Goal: Obtain resource: Obtain resource

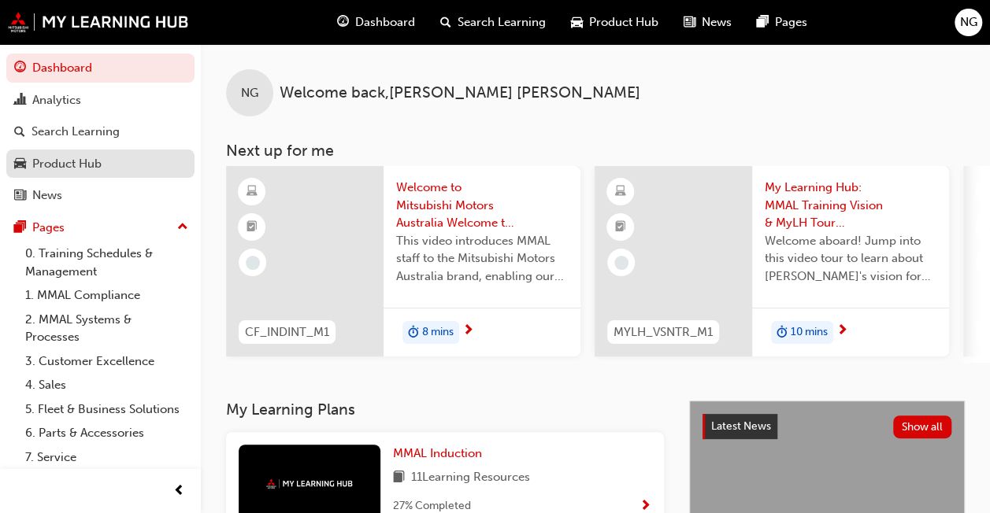
click at [98, 165] on div "Product Hub" at bounding box center [66, 164] width 69 height 18
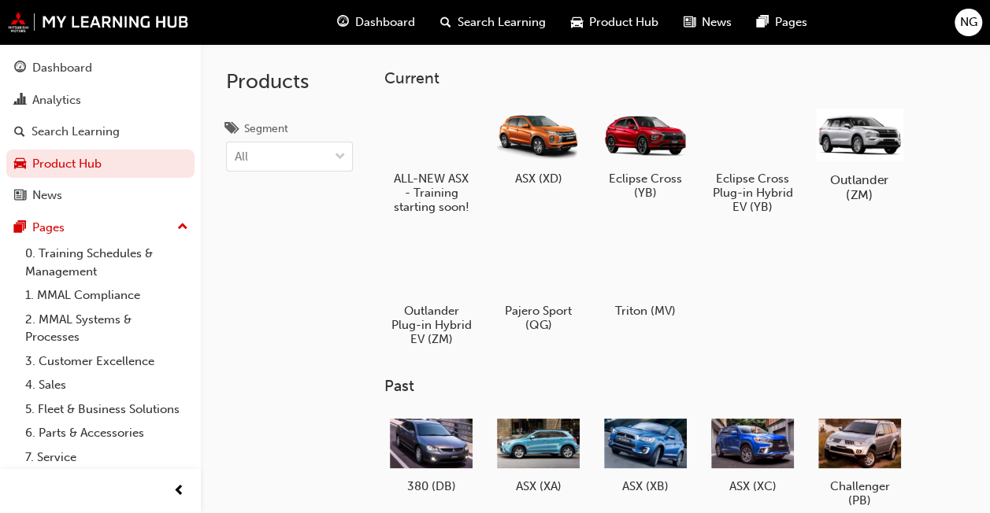
click at [880, 138] on div at bounding box center [859, 134] width 87 height 62
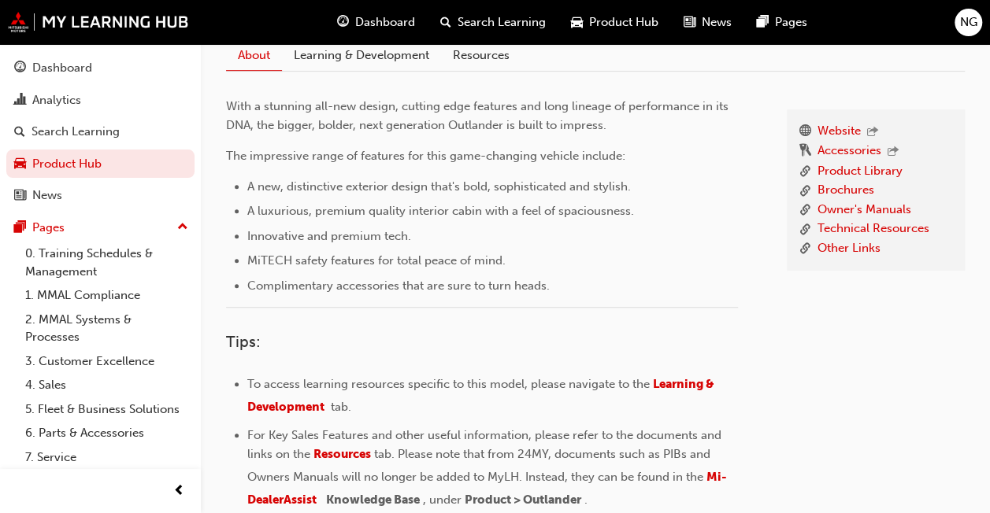
scroll to position [365, 0]
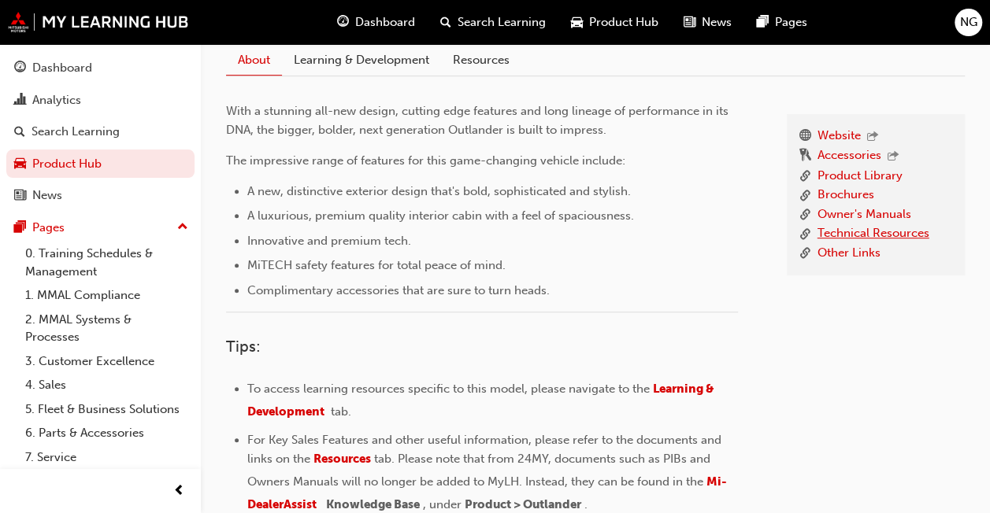
click at [899, 232] on link "Technical Resources" at bounding box center [873, 234] width 112 height 20
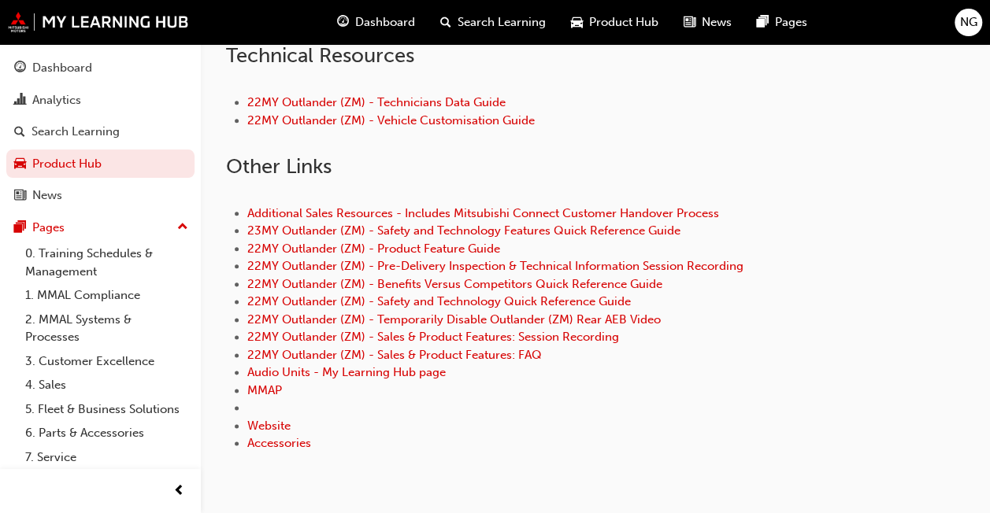
scroll to position [838, 0]
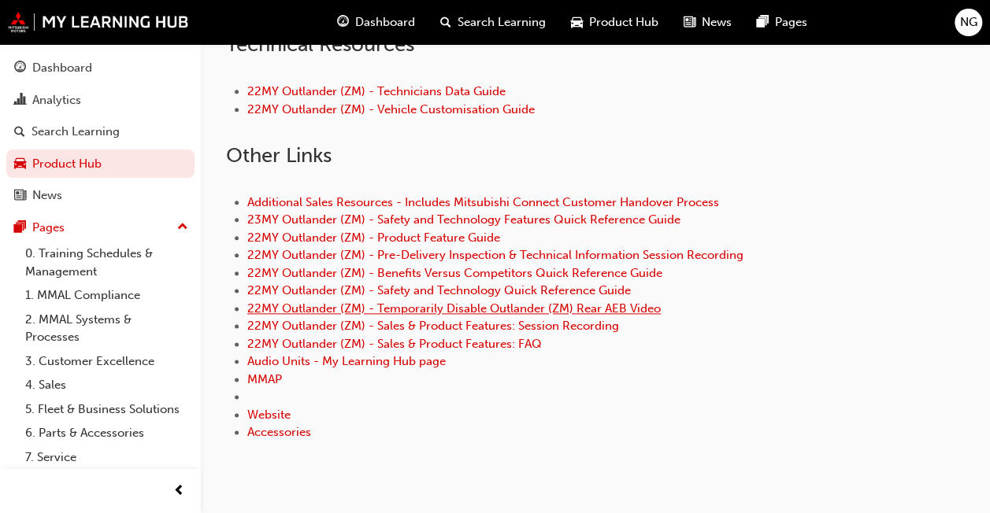
click at [596, 306] on link "22MY Outlander (ZM) - Temporarily Disable Outlander (ZM) Rear AEB Video" at bounding box center [453, 309] width 413 height 14
